Goal: Task Accomplishment & Management: Complete application form

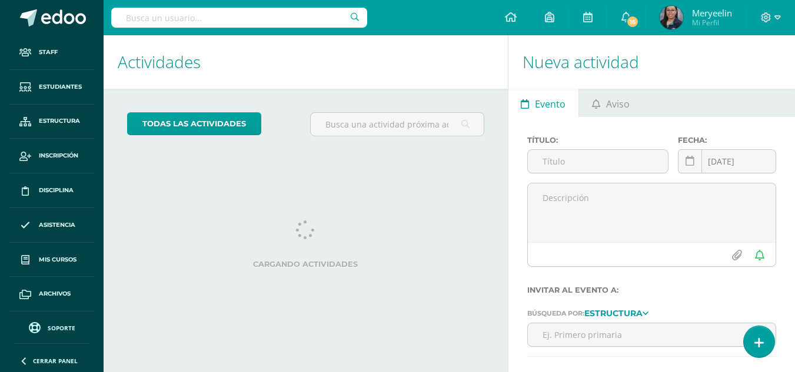
click at [318, 16] on input "text" at bounding box center [239, 18] width 256 height 20
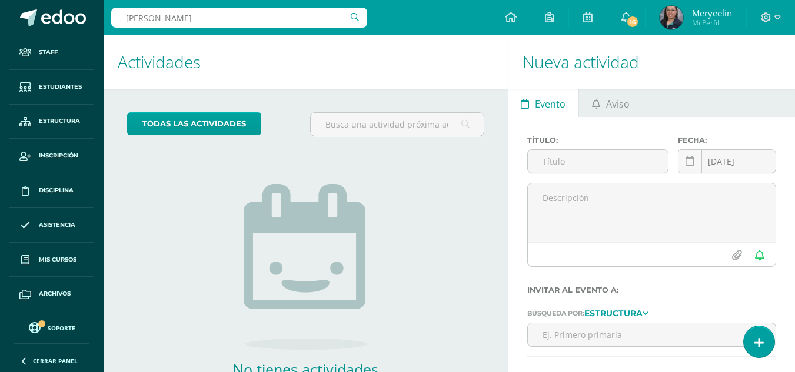
type input "[PERSON_NAME]"
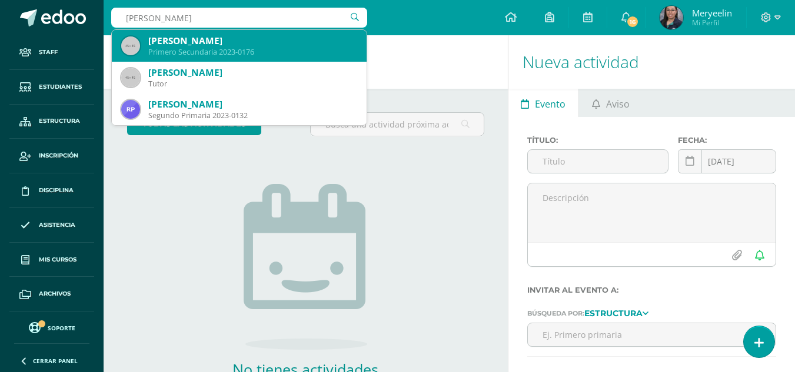
click at [253, 50] on div "Primero Secundaria 2023-0176" at bounding box center [252, 52] width 209 height 10
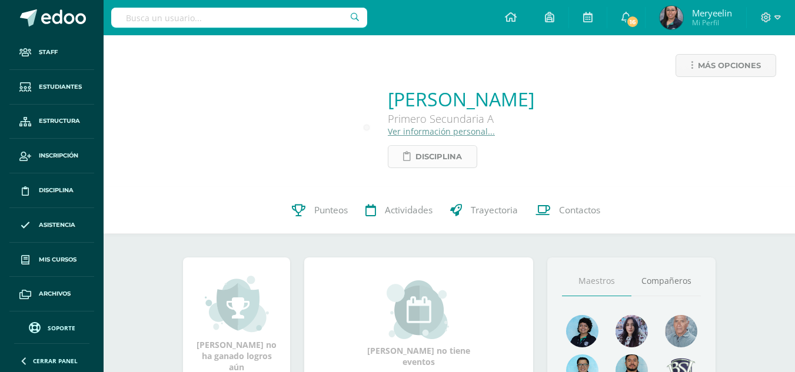
click at [415, 155] on span "Disciplina" at bounding box center [438, 157] width 46 height 22
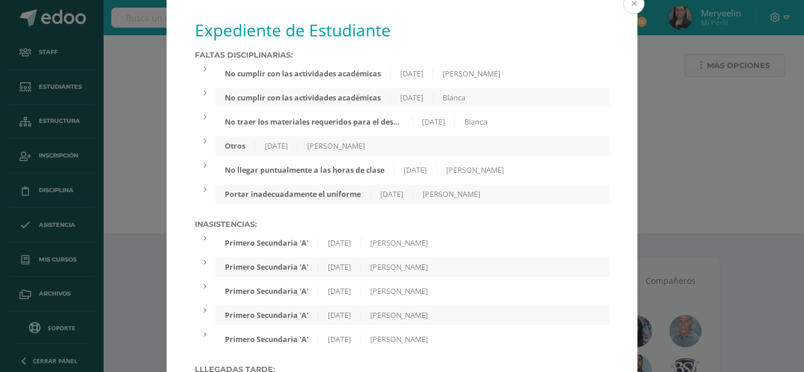
click at [625, 6] on button at bounding box center [633, 3] width 21 height 21
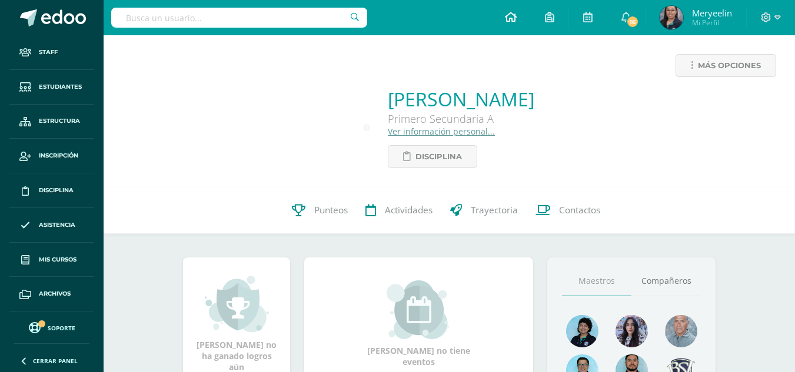
click at [520, 12] on link at bounding box center [511, 17] width 40 height 35
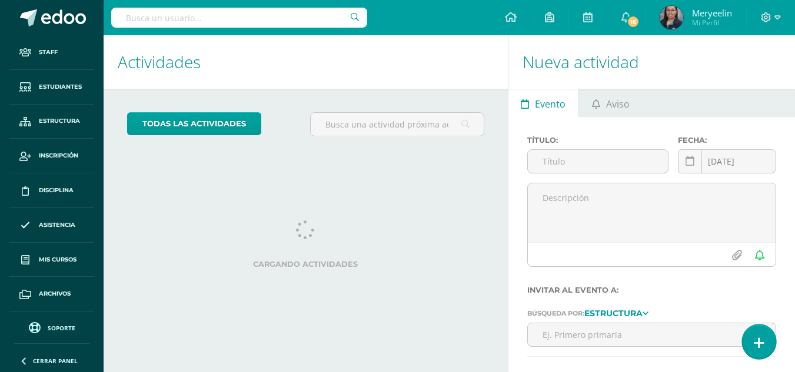
click at [766, 341] on link at bounding box center [759, 342] width 34 height 34
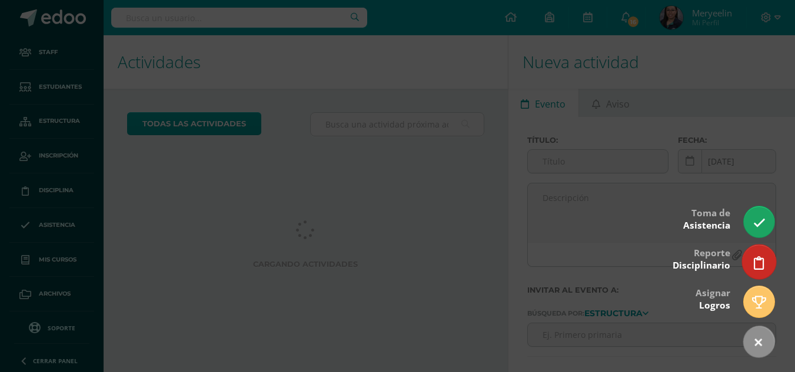
click at [756, 268] on icon at bounding box center [759, 263] width 11 height 14
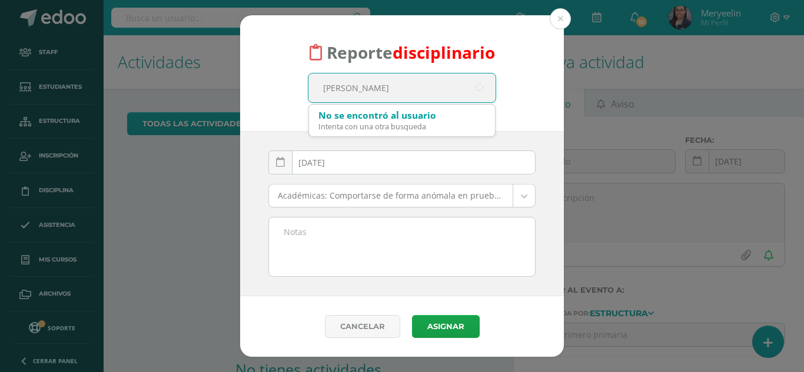
type input "salazar andrade"
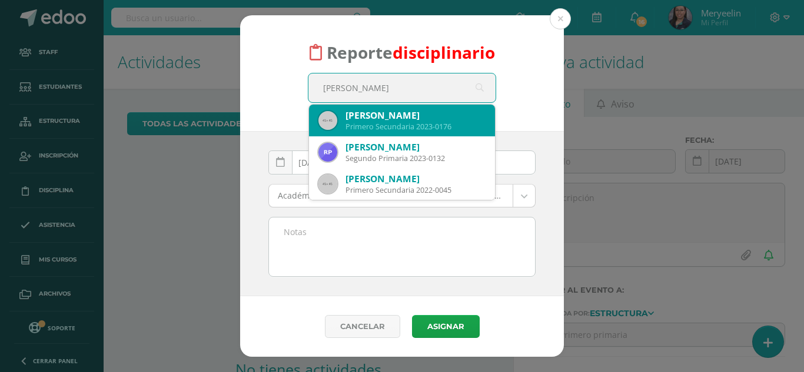
click at [404, 117] on div "Amanda Nathalia Salazar Andrade" at bounding box center [415, 115] width 140 height 12
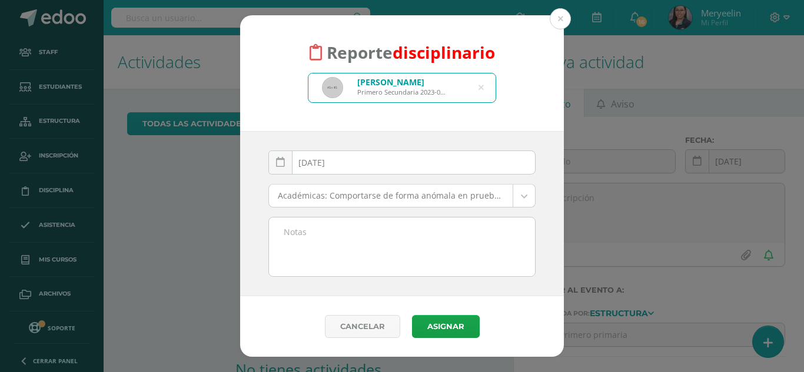
click at [524, 199] on body "Reporte disciplinario Amanda Nathalia Salazar Andrade Primero Secundaria 2023-0…" at bounding box center [402, 186] width 804 height 372
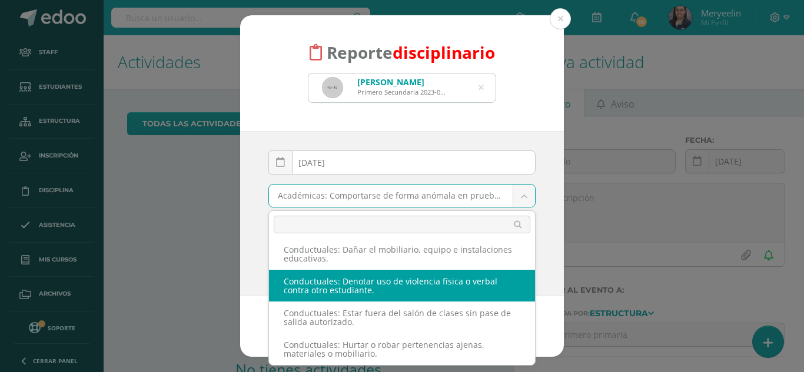
scroll to position [510, 0]
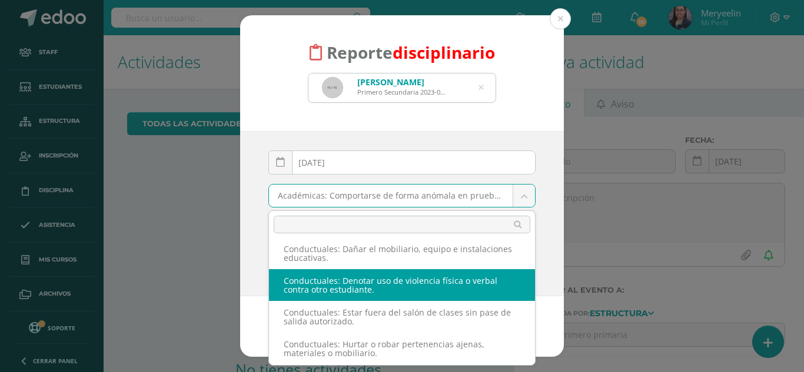
select select "68"
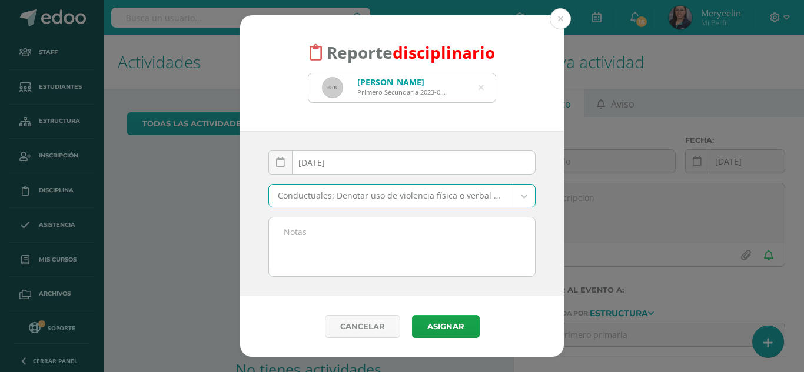
click at [395, 241] on textarea at bounding box center [402, 247] width 266 height 59
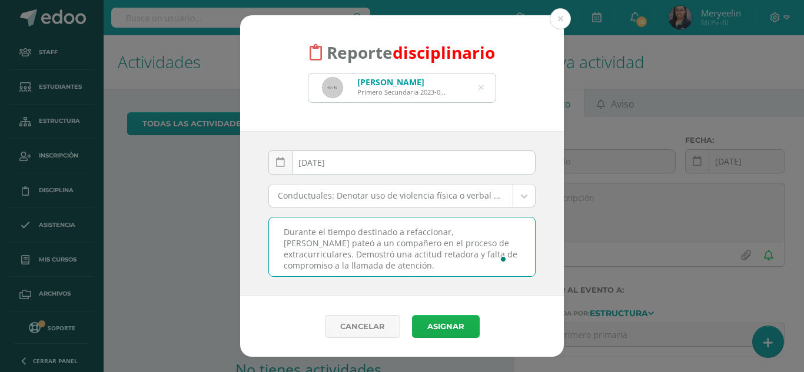
type textarea "Durante el tiempo destinado a refaccionar, Amanda pateó a un compañero en el pr…"
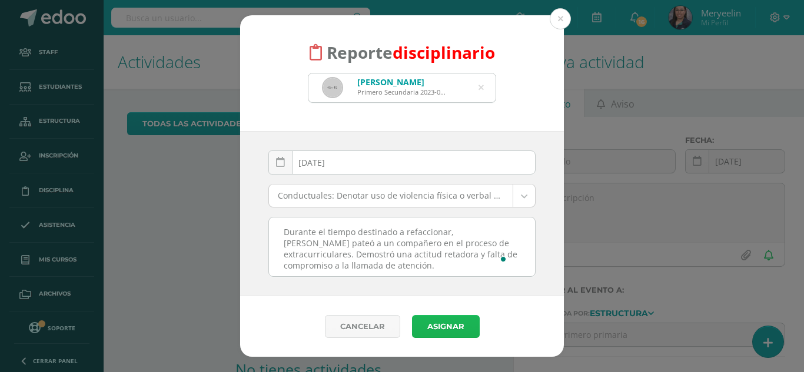
click at [449, 330] on button "Asignar" at bounding box center [446, 326] width 68 height 23
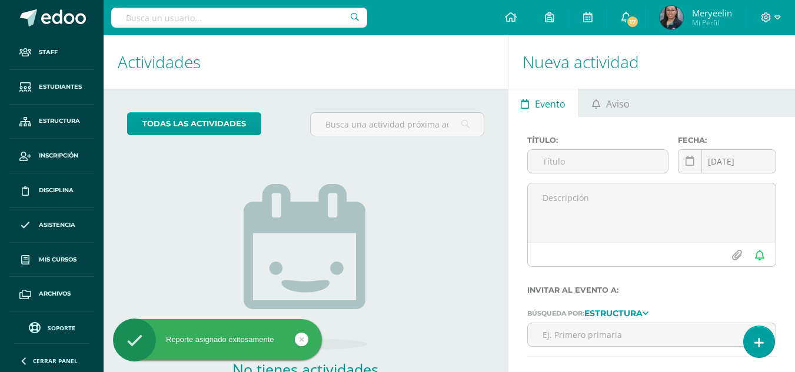
click at [622, 16] on icon at bounding box center [625, 17] width 9 height 11
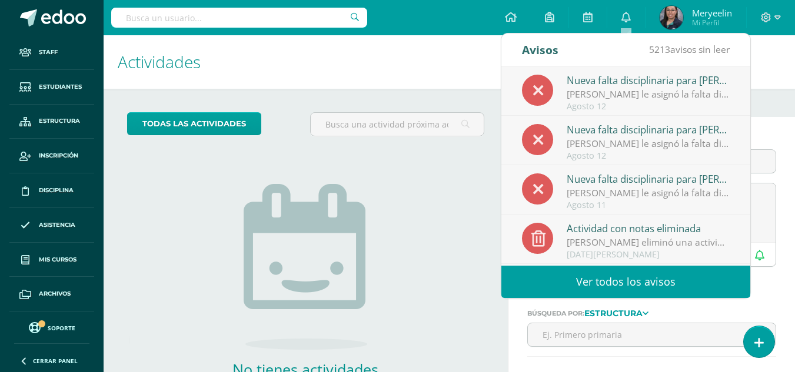
click at [610, 97] on div "Meryeelin Quan le asignó la falta disciplinaria 'Conductuales: Denotar uso de v…" at bounding box center [648, 95] width 164 height 14
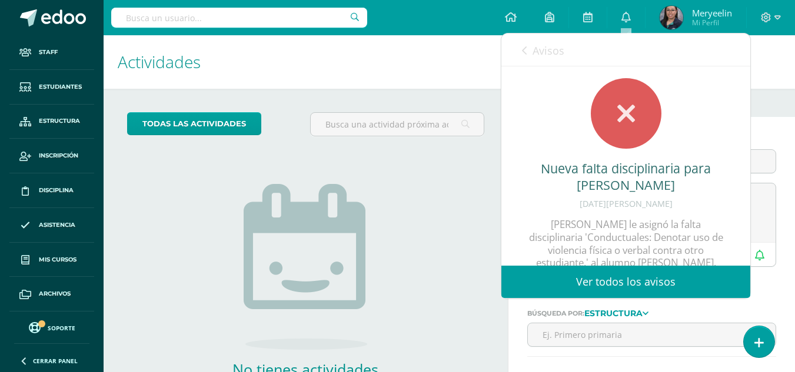
click at [624, 209] on div "12 de Agosto de 2025" at bounding box center [626, 204] width 202 height 10
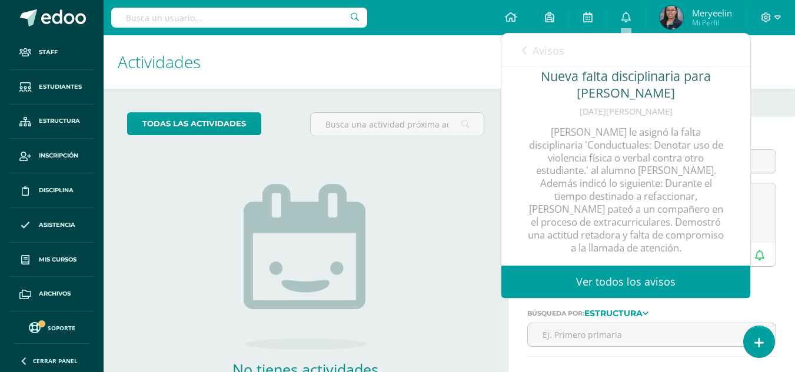
click at [207, 19] on input "text" at bounding box center [239, 18] width 256 height 20
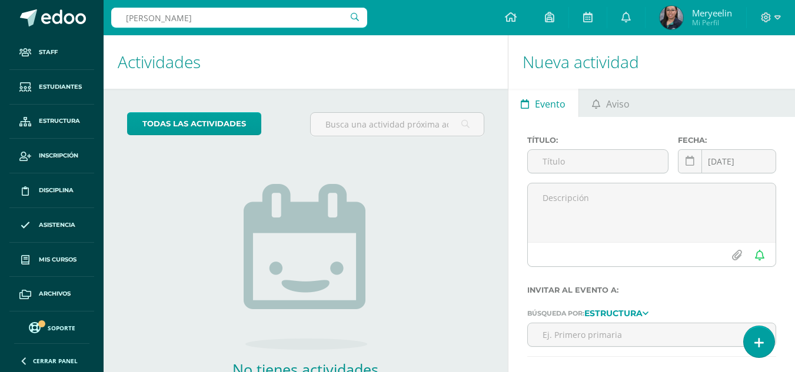
type input "salazar andrade"
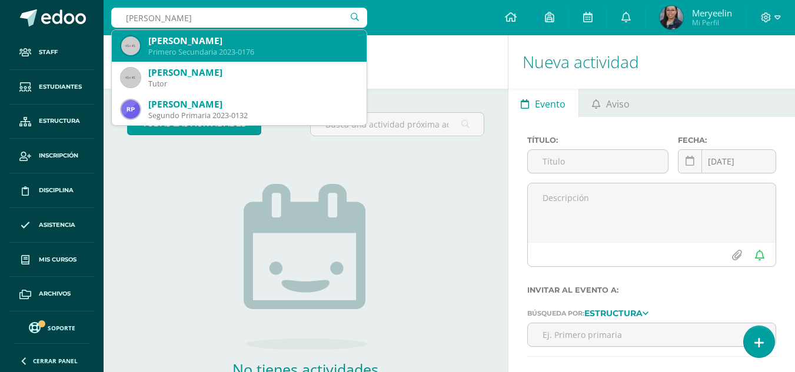
click at [215, 54] on div "Primero Secundaria 2023-0176" at bounding box center [252, 52] width 209 height 10
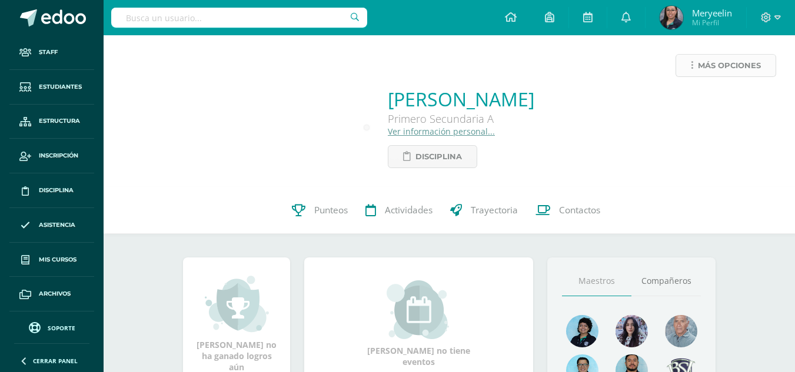
click at [705, 60] on span "Más opciones" at bounding box center [729, 66] width 63 height 22
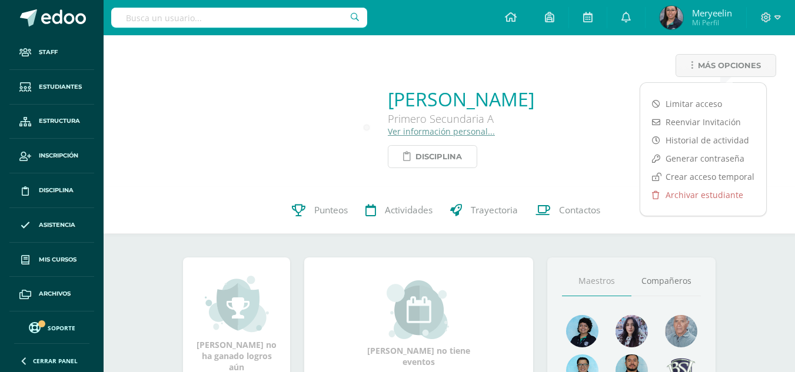
click at [415, 159] on span "Disciplina" at bounding box center [438, 157] width 46 height 22
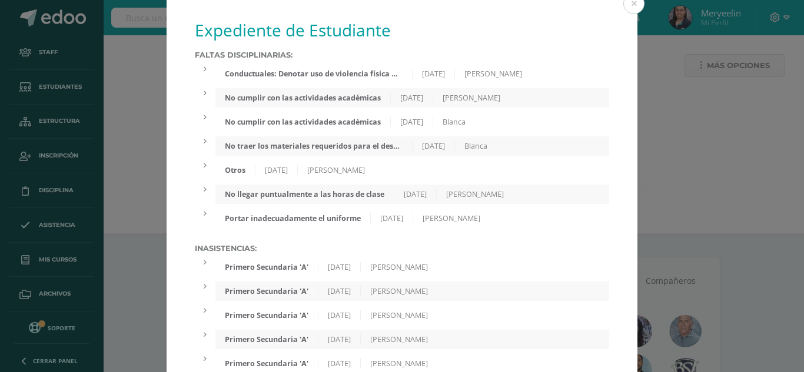
click at [324, 72] on div "Conductuales: Denotar uso de violencia física o verbal contra otro estudiante." at bounding box center [313, 74] width 196 height 10
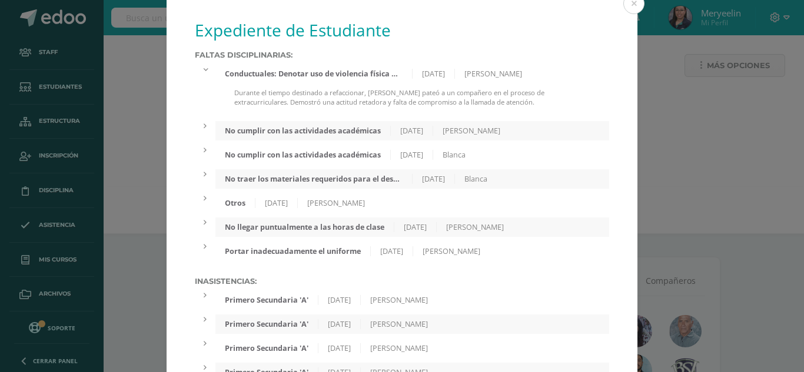
click at [486, 84] on div "Conductuales: Denotar uso de violencia física o verbal contra otro estudiante. …" at bounding box center [412, 90] width 394 height 52
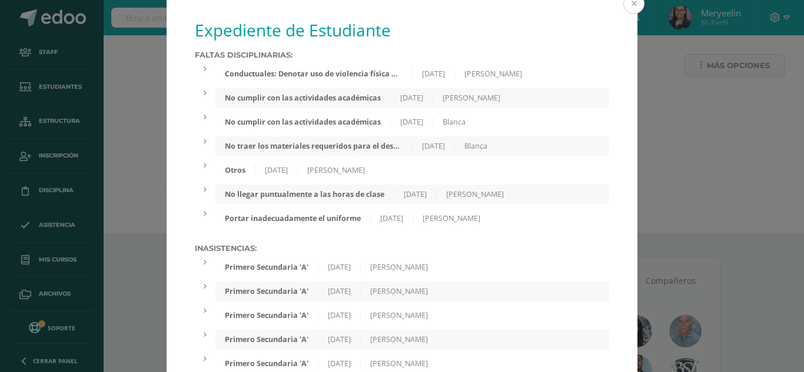
click at [633, 4] on button at bounding box center [633, 3] width 21 height 21
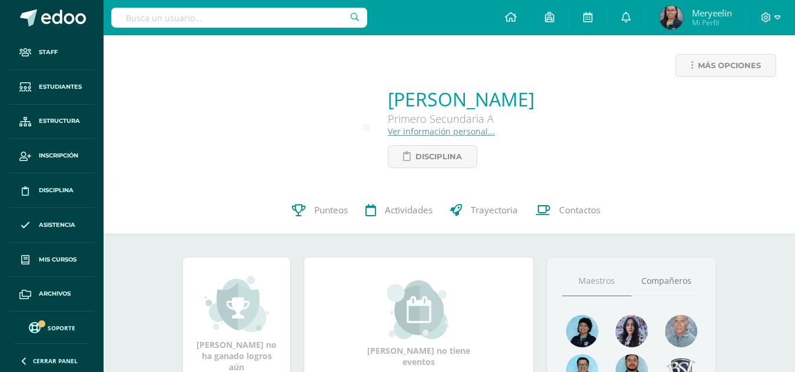
click at [596, 168] on div "Más opciones Amanda Nathalia Salazar Andrade Primero Secundaria A Ver informaci…" at bounding box center [449, 111] width 691 height 152
click at [724, 61] on span "Más opciones" at bounding box center [729, 66] width 63 height 22
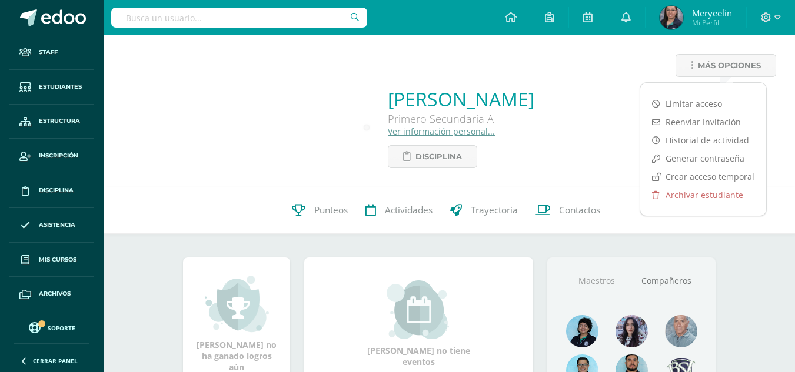
click at [576, 179] on div "Más opciones Amanda Nathalia Salazar Andrade Primero Secundaria A Ver informaci…" at bounding box center [449, 111] width 691 height 152
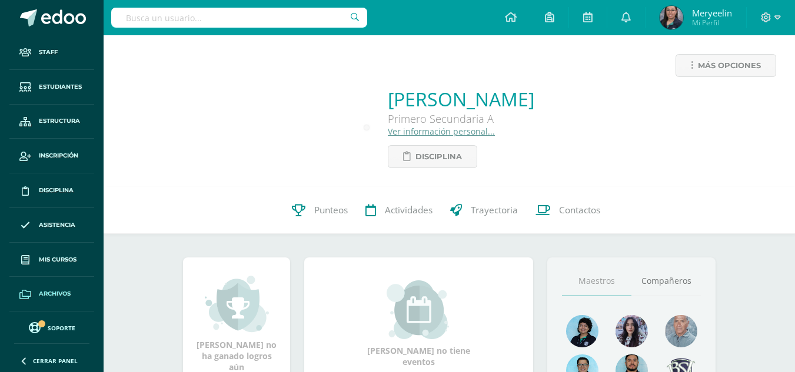
scroll to position [33, 0]
click at [46, 288] on link "Reportes" at bounding box center [51, 296] width 85 height 35
click at [45, 298] on span "Reportes" at bounding box center [55, 295] width 32 height 9
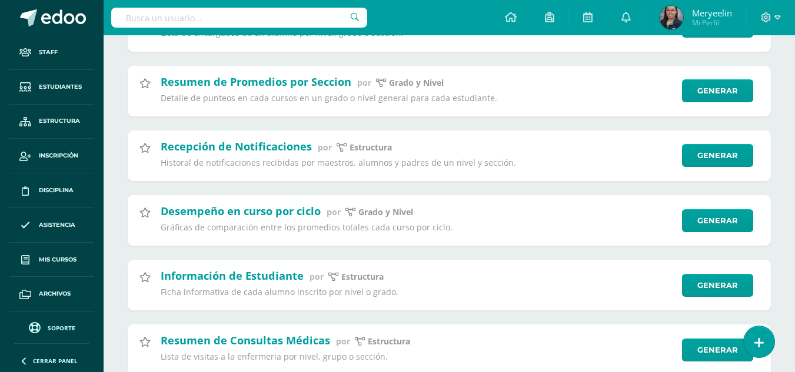
scroll to position [162, 0]
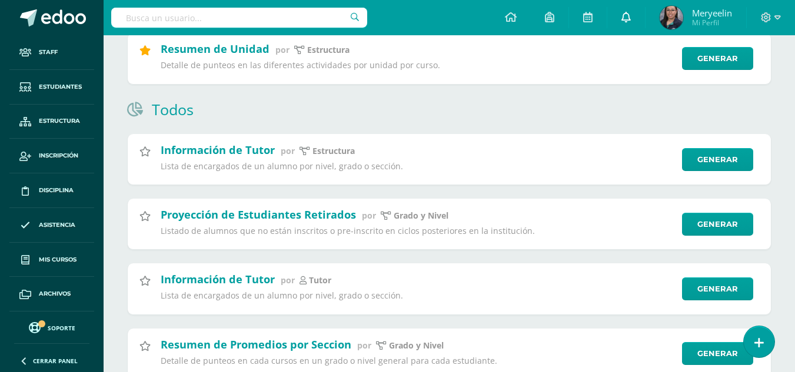
click at [621, 15] on icon at bounding box center [625, 17] width 9 height 11
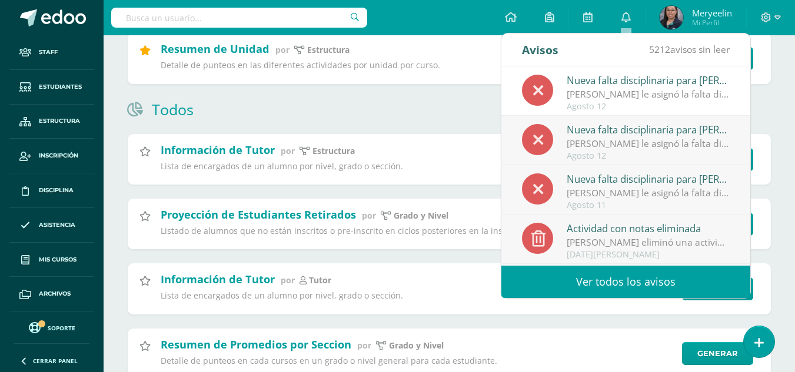
click at [606, 82] on div "Nueva falta disciplinaria para [PERSON_NAME]" at bounding box center [648, 79] width 164 height 15
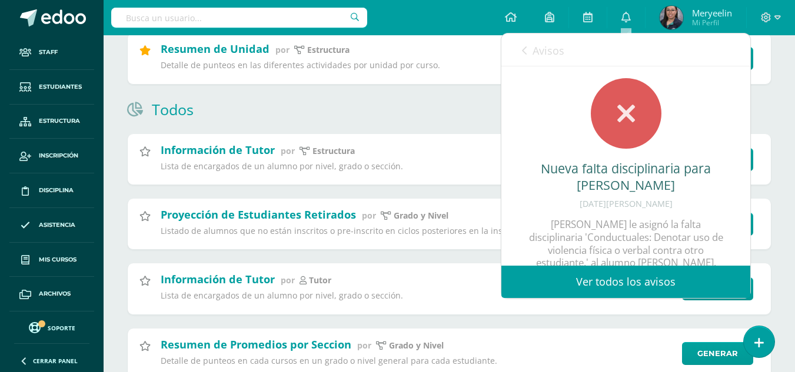
scroll to position [122, 0]
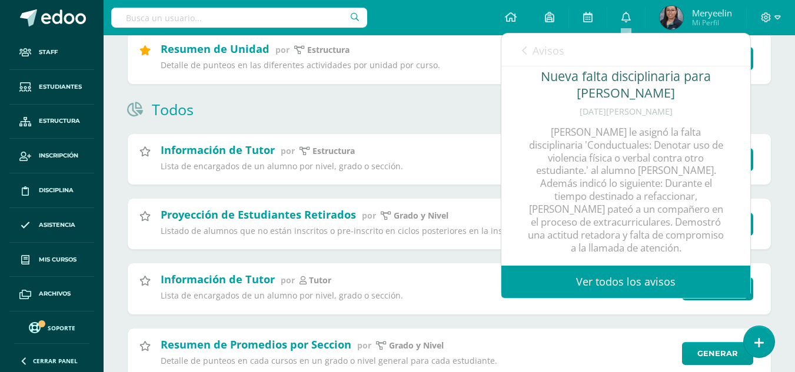
click at [620, 281] on link "Ver todos los avisos" at bounding box center [625, 282] width 249 height 32
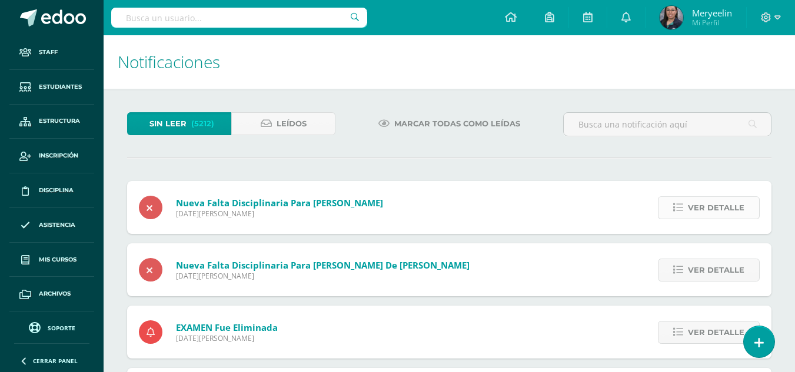
click at [694, 206] on span "Ver detalle" at bounding box center [716, 208] width 56 height 22
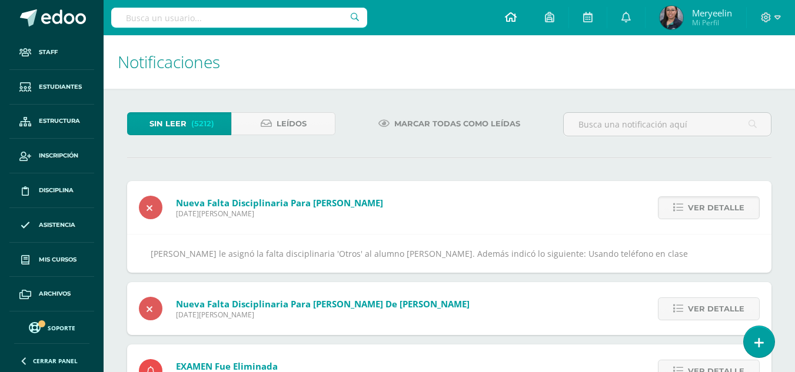
click at [510, 14] on icon at bounding box center [511, 17] width 12 height 11
